Goal: Transaction & Acquisition: Obtain resource

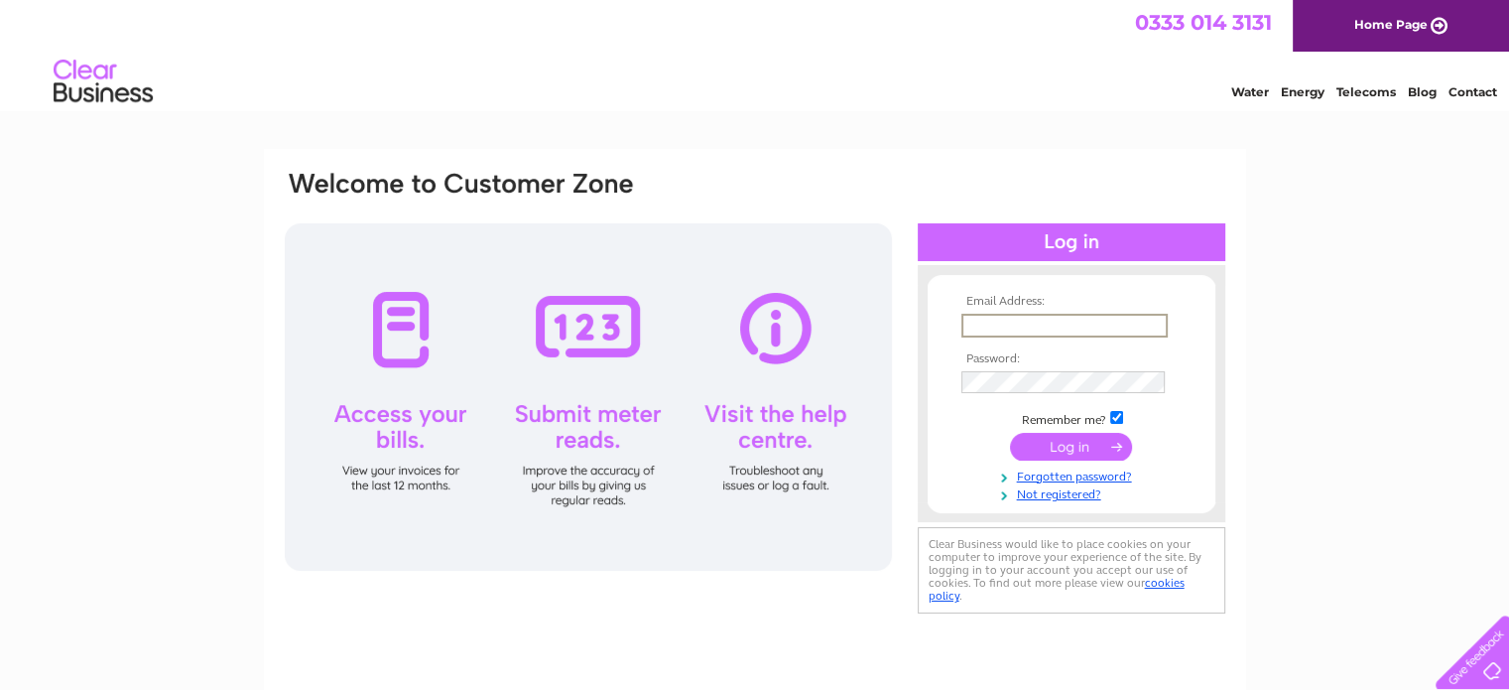
click at [1002, 323] on input "text" at bounding box center [1065, 326] width 206 height 24
type input "[EMAIL_ADDRESS][DOMAIN_NAME]"
click at [1054, 448] on input "submit" at bounding box center [1071, 446] width 122 height 28
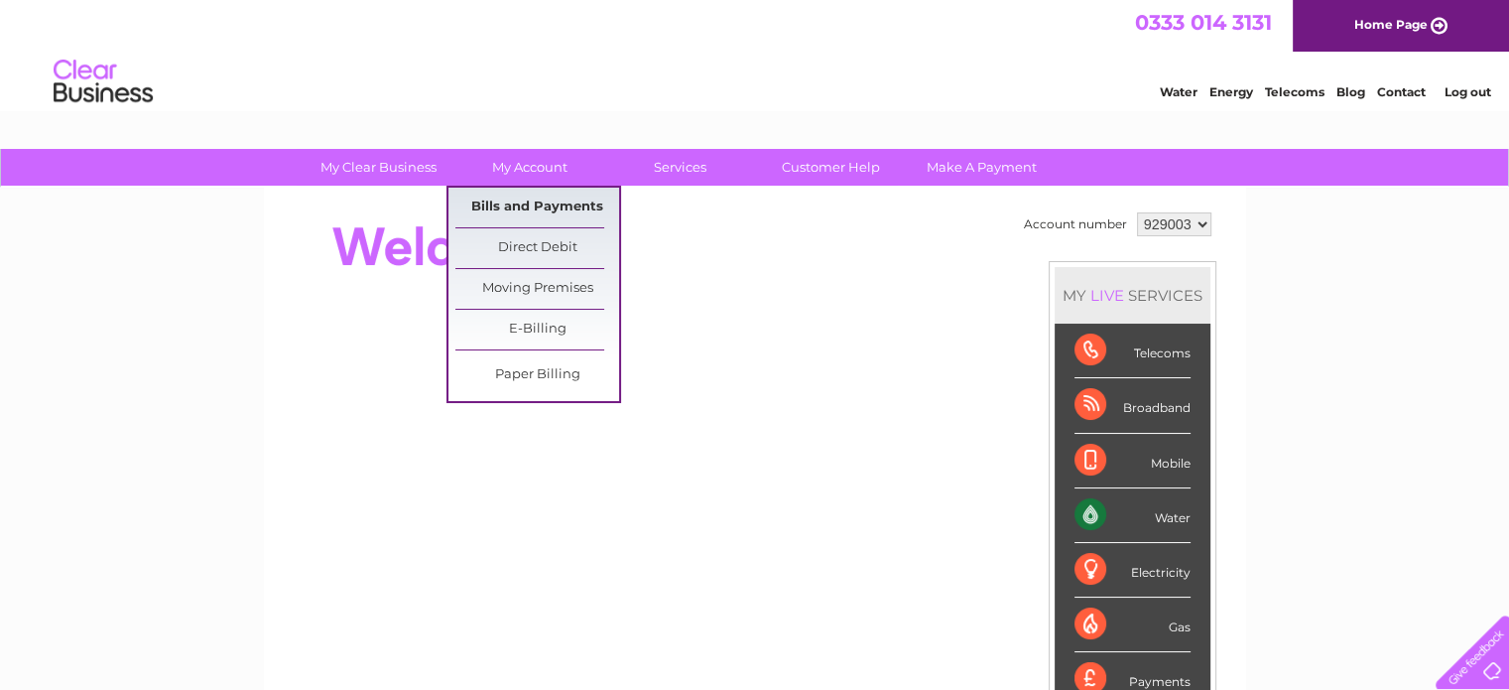
click at [537, 208] on link "Bills and Payments" at bounding box center [538, 208] width 164 height 40
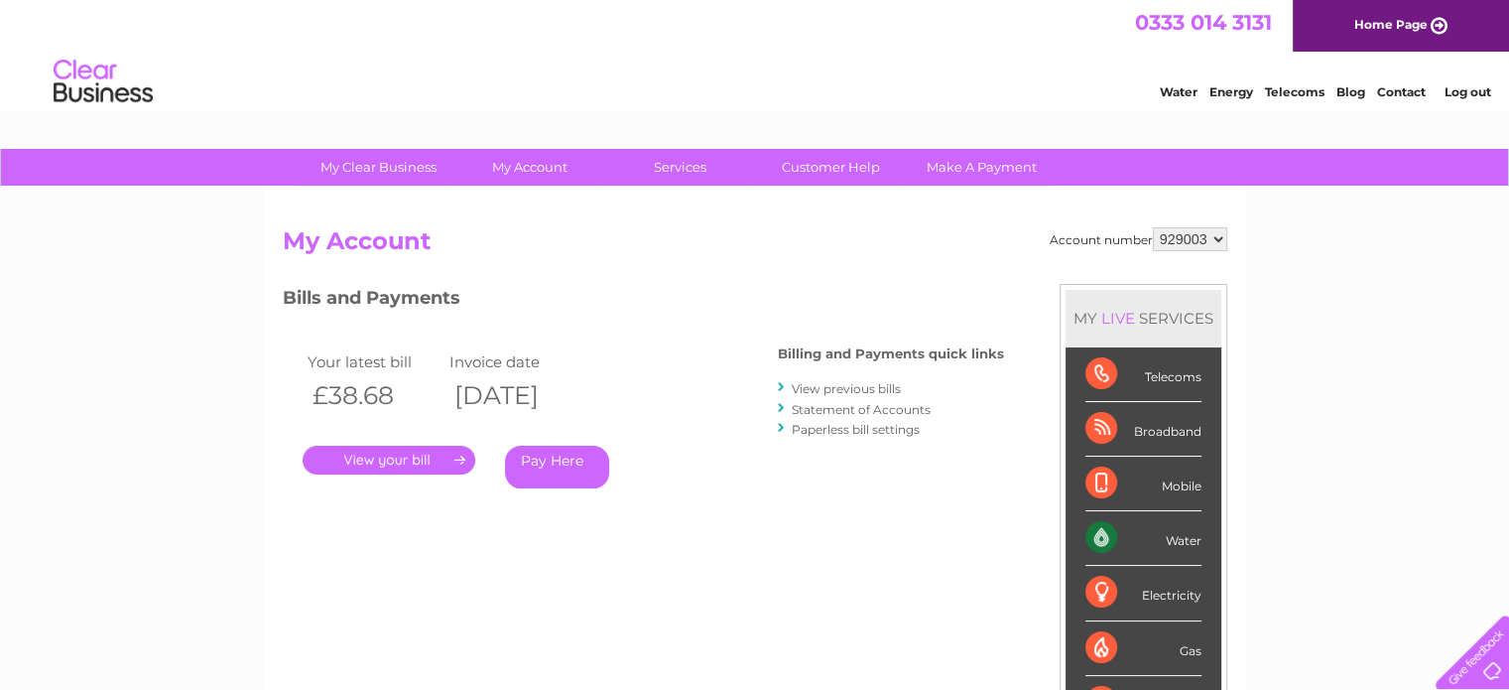
click at [421, 459] on link "." at bounding box center [389, 460] width 173 height 29
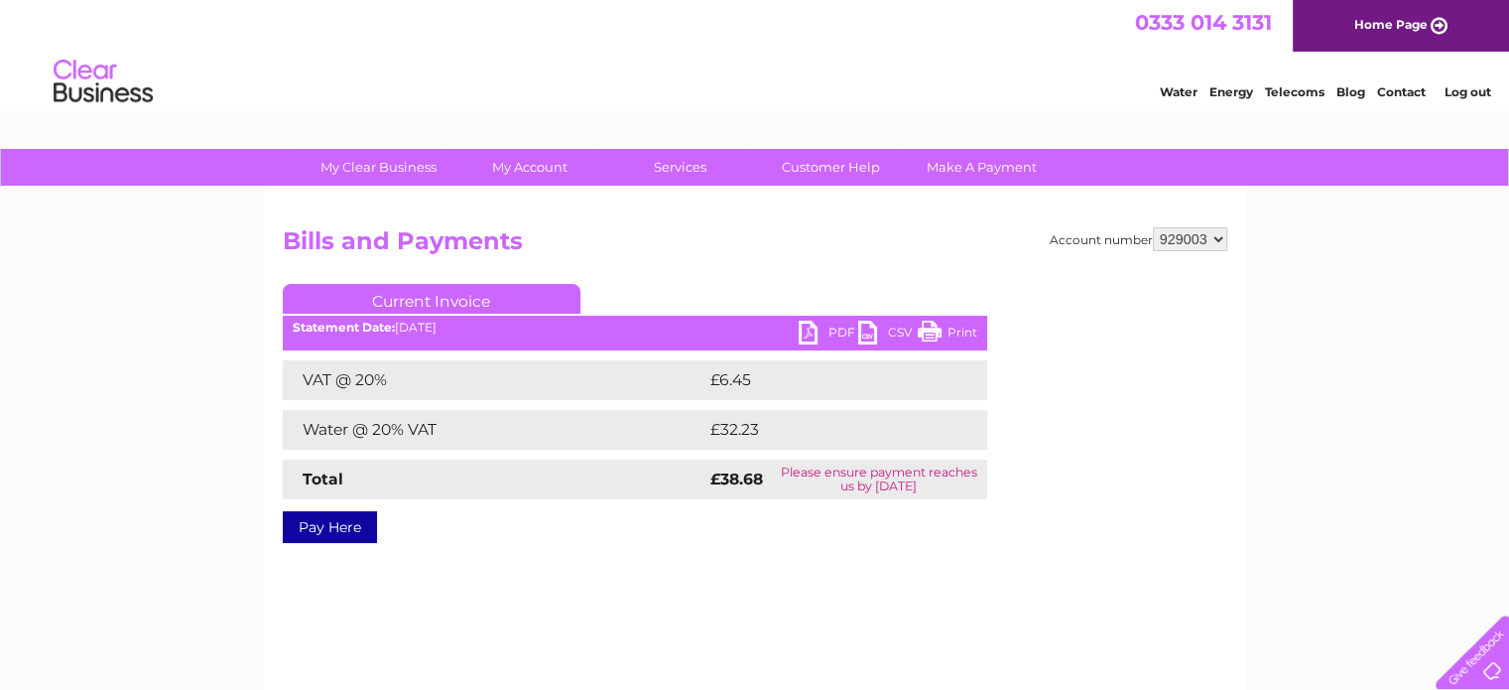
click at [834, 335] on link "PDF" at bounding box center [829, 335] width 60 height 29
click at [812, 329] on link "PDF" at bounding box center [829, 335] width 60 height 29
click at [1462, 93] on link "Log out" at bounding box center [1467, 91] width 47 height 15
